Goal: Information Seeking & Learning: Learn about a topic

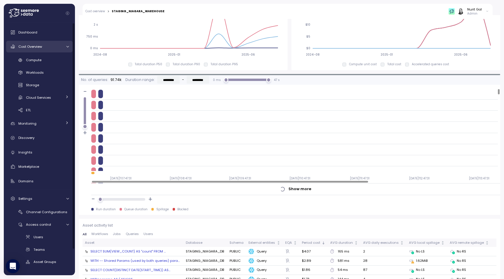
click at [40, 48] on span "Cost Overview" at bounding box center [30, 46] width 24 height 5
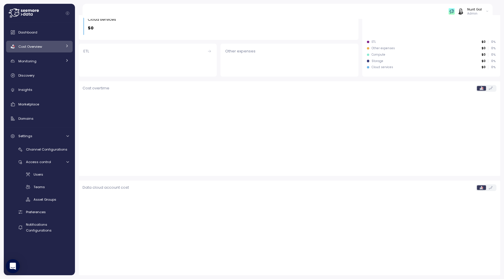
click at [40, 48] on span "Cost Overview" at bounding box center [30, 46] width 24 height 5
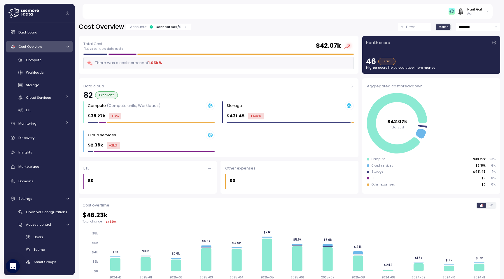
scroll to position [117, 0]
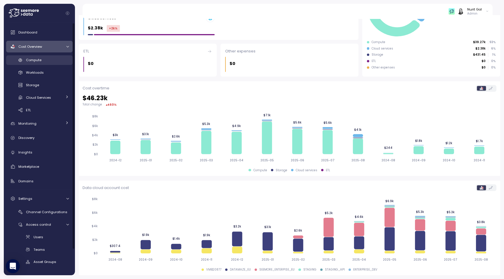
click at [44, 61] on div "Compute" at bounding box center [47, 60] width 43 height 6
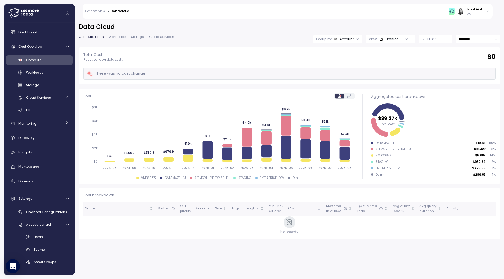
click at [119, 37] on span "Workloads" at bounding box center [117, 36] width 18 height 3
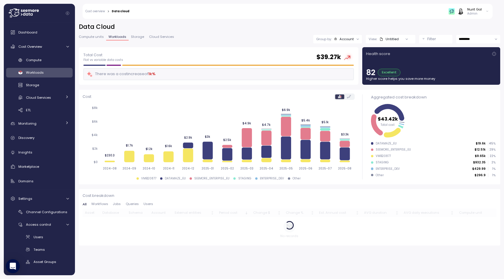
click at [137, 39] on link "Storage" at bounding box center [138, 37] width 18 height 5
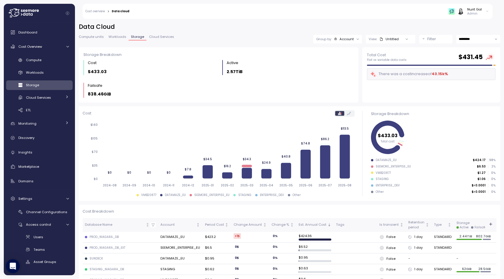
click at [491, 225] on icon "button" at bounding box center [490, 224] width 5 height 5
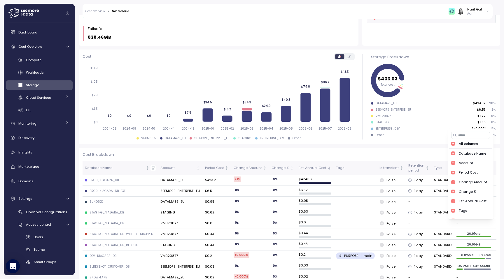
scroll to position [60, 0]
